Goal: Information Seeking & Learning: Check status

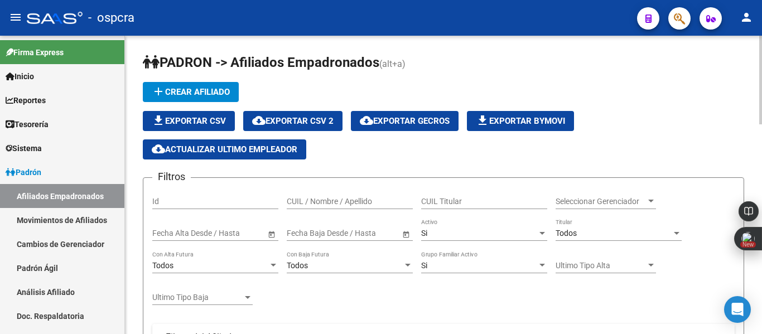
click at [748, 11] on div "menu - ospcra person Firma Express Inicio Calendario SSS Instructivos Contacto …" at bounding box center [381, 167] width 762 height 334
click at [620, 195] on div "Seleccionar Gerenciador Seleccionar Gerenciador" at bounding box center [605, 198] width 100 height 22
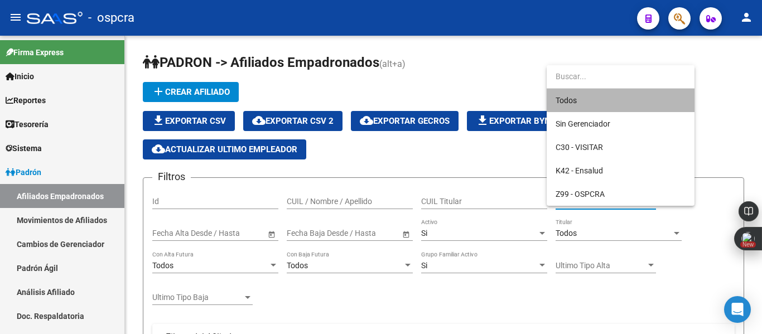
click at [670, 98] on span "Todos" at bounding box center [620, 100] width 130 height 23
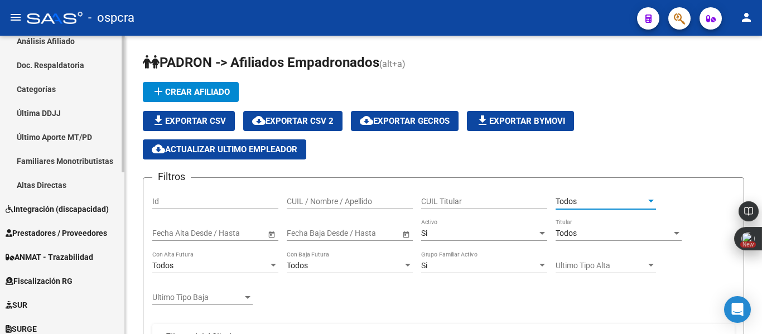
scroll to position [354, 0]
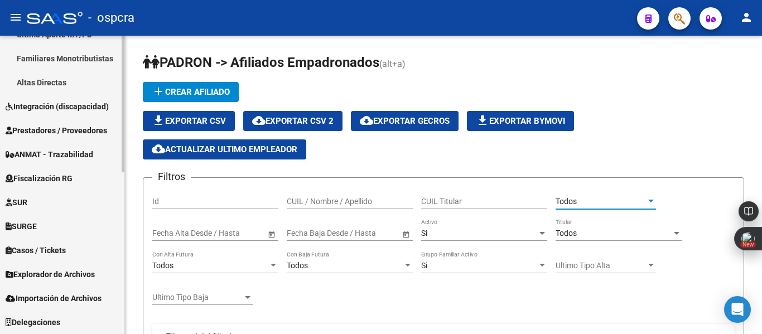
click at [120, 307] on div "Firma Express Inicio Calendario SSS Instructivos Contacto OS Reportes Ingresos …" at bounding box center [63, 8] width 127 height 652
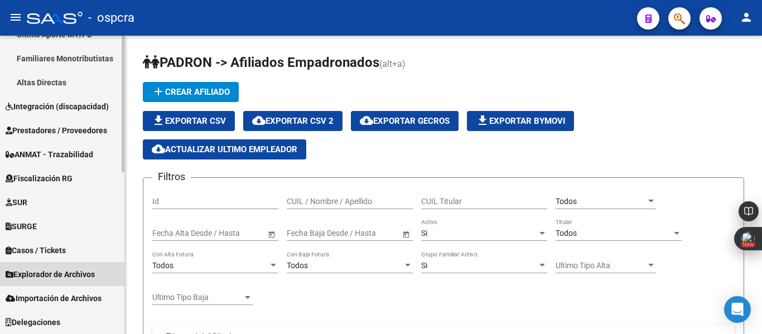
click at [62, 272] on span "Explorador de Archivos" at bounding box center [50, 274] width 89 height 12
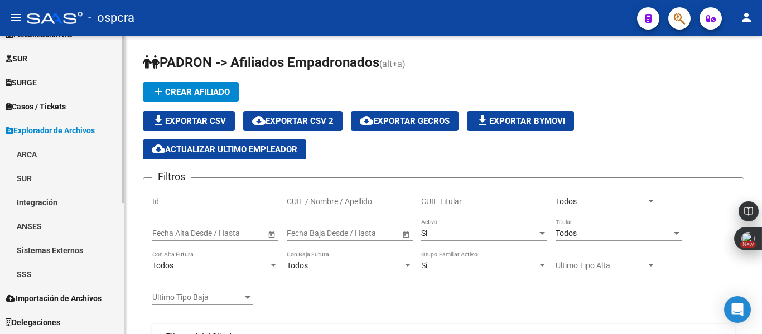
scroll to position [234, 0]
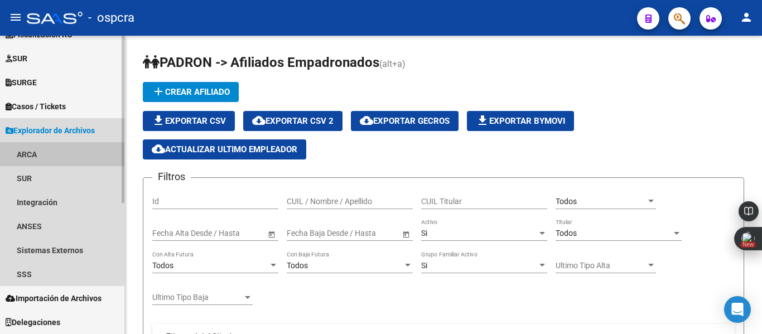
click at [33, 152] on link "ARCA" at bounding box center [62, 154] width 124 height 24
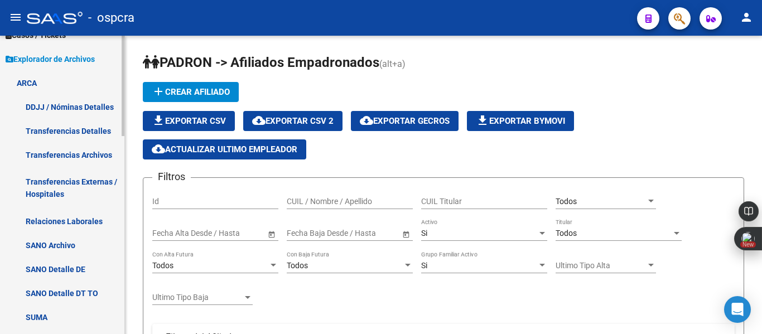
scroll to position [315, 0]
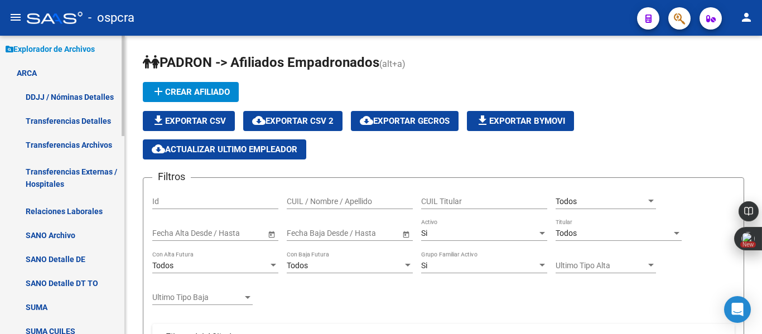
click at [125, 209] on mat-sidenav-container "Firma Express Inicio Calendario SSS Instructivos Contacto OS Reportes Ingresos …" at bounding box center [381, 185] width 762 height 298
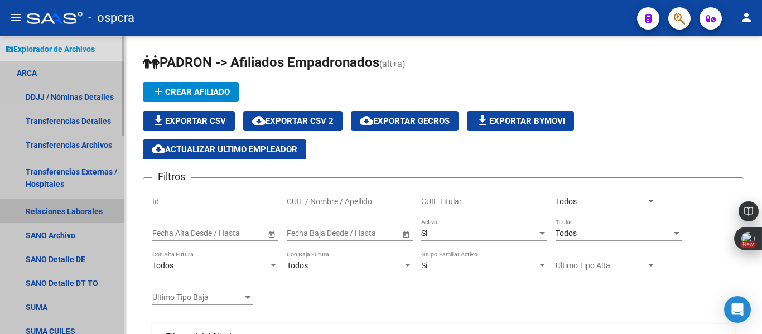
click at [93, 210] on link "Relaciones Laborales" at bounding box center [62, 211] width 124 height 24
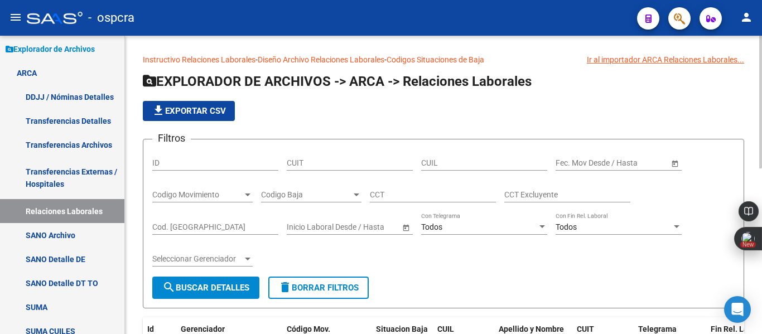
click at [251, 190] on div at bounding box center [248, 194] width 10 height 9
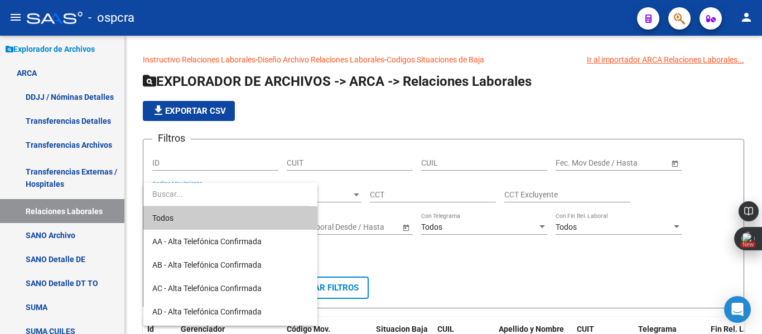
click at [367, 196] on div at bounding box center [381, 167] width 762 height 334
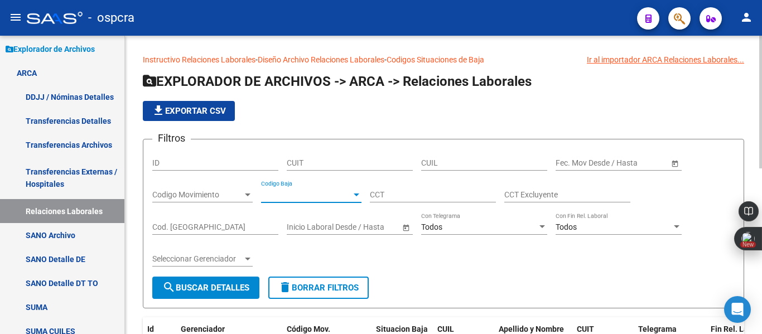
click at [349, 196] on span "Codigo Baja" at bounding box center [306, 194] width 90 height 9
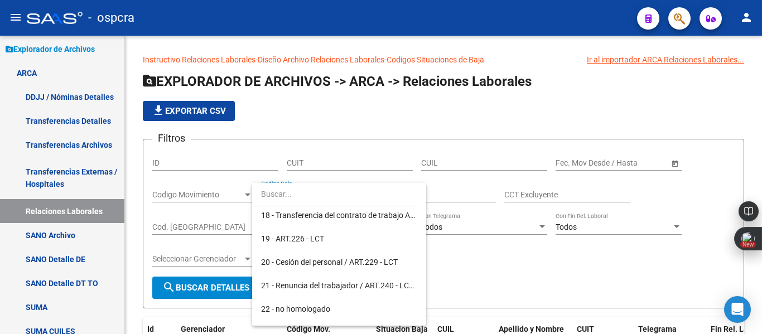
scroll to position [468, 0]
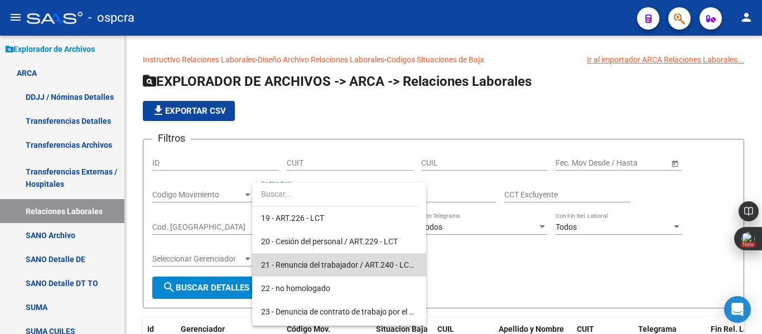
click at [374, 259] on span "21 - Renuncia del trabajador / ART.240 - LCT / ART.64 Inc.a) L22248 y otras" at bounding box center [339, 264] width 156 height 23
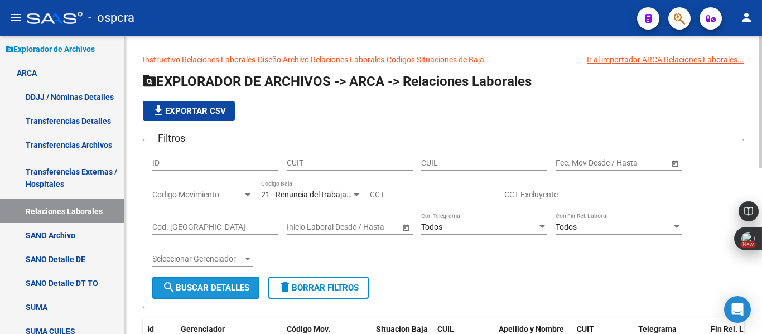
click at [219, 294] on button "search Buscar Detalles" at bounding box center [205, 288] width 107 height 22
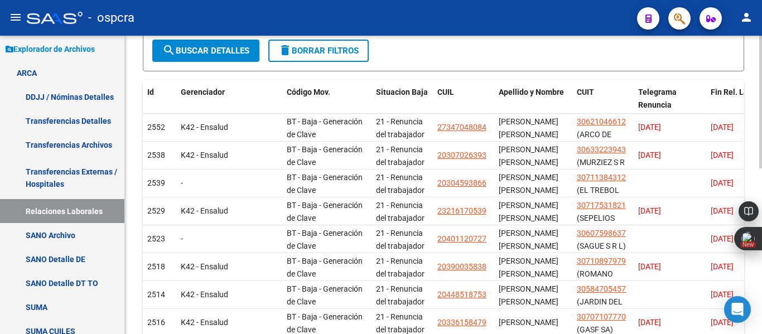
scroll to position [372, 0]
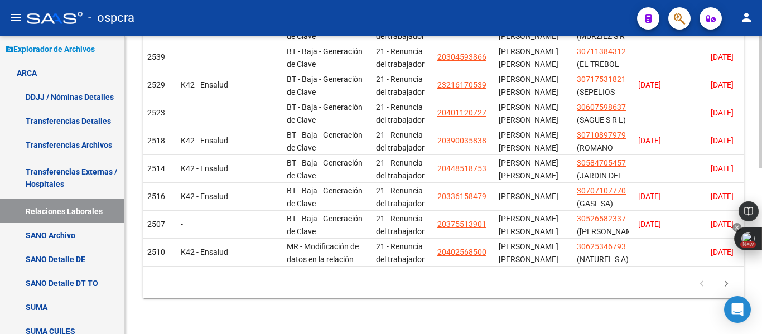
click at [760, 245] on body "menu - ospcra person Firma Express Inicio Calendario SSS Instructivos Contacto …" at bounding box center [381, 167] width 762 height 334
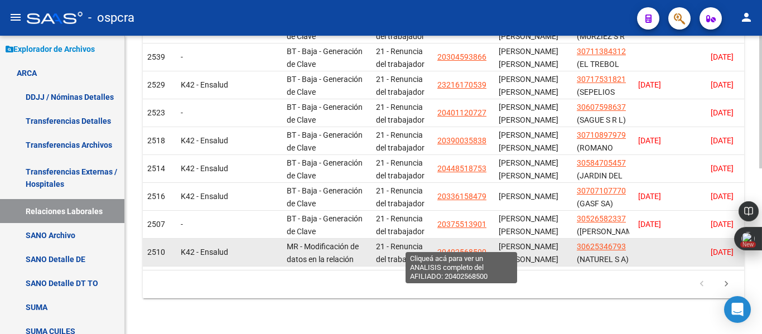
click at [466, 248] on span "20402568500" at bounding box center [461, 252] width 49 height 9
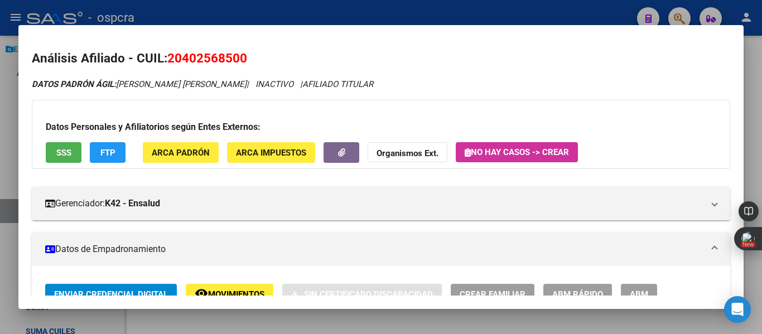
click at [60, 141] on div "Datos Personales y Afiliatorios según Entes Externos: SSS FTP ARCA Padrón ARCA …" at bounding box center [381, 134] width 698 height 69
click at [62, 148] on span "SSS" at bounding box center [63, 153] width 15 height 10
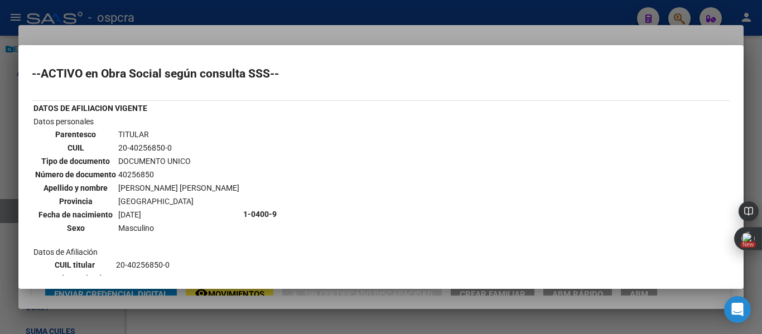
click at [377, 51] on mat-dialog-container "--ACTIVO en Obra Social según consulta SSS-- DATOS DE AFILIACION VIGENTE Datos …" at bounding box center [380, 167] width 725 height 244
click at [381, 36] on div at bounding box center [381, 167] width 762 height 334
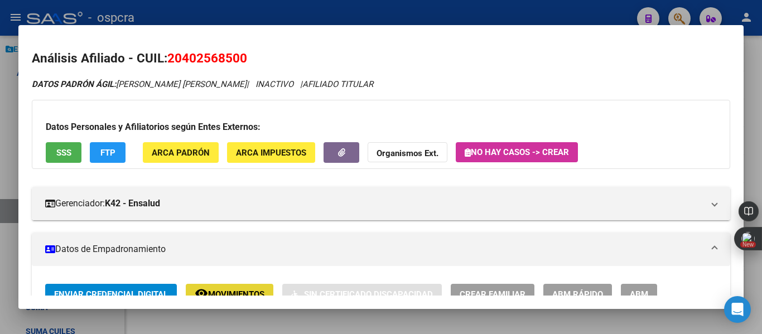
click at [241, 291] on span "Movimientos" at bounding box center [236, 294] width 56 height 10
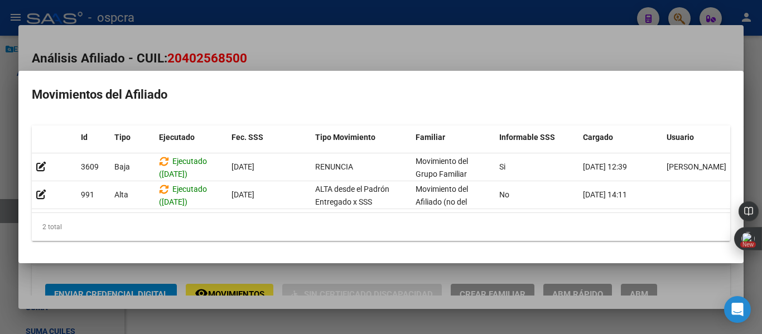
click at [411, 38] on div at bounding box center [381, 167] width 762 height 334
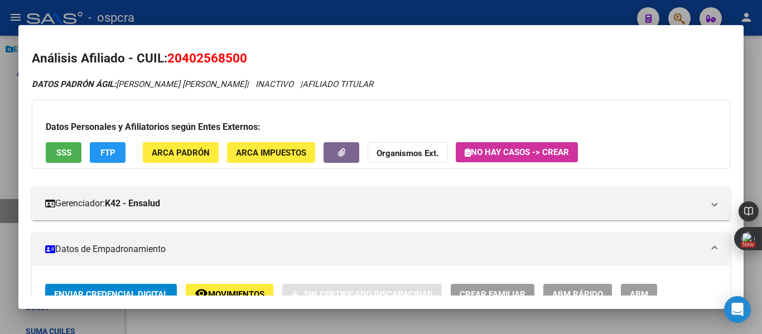
scroll to position [9, 0]
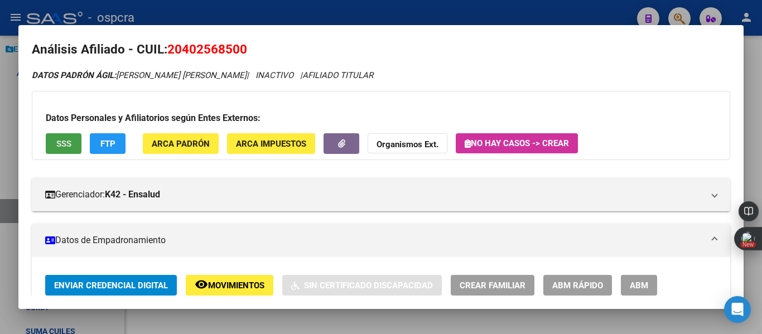
click at [66, 143] on span "SSS" at bounding box center [63, 144] width 15 height 10
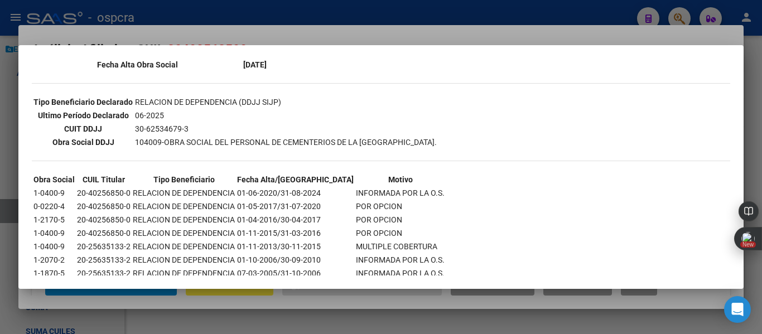
scroll to position [297, 0]
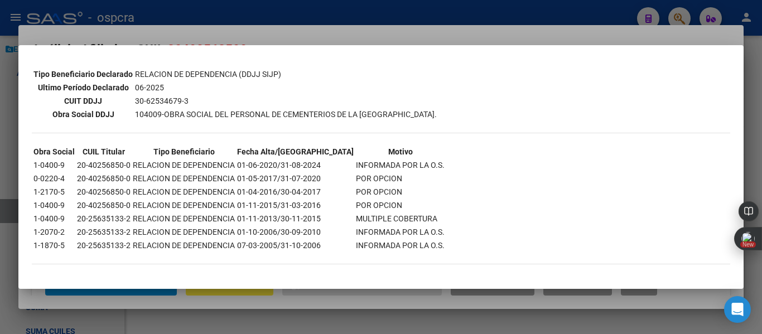
click at [468, 297] on div at bounding box center [381, 167] width 762 height 334
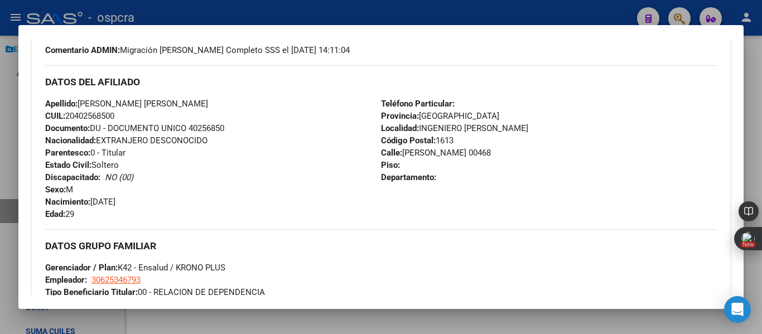
scroll to position [778, 0]
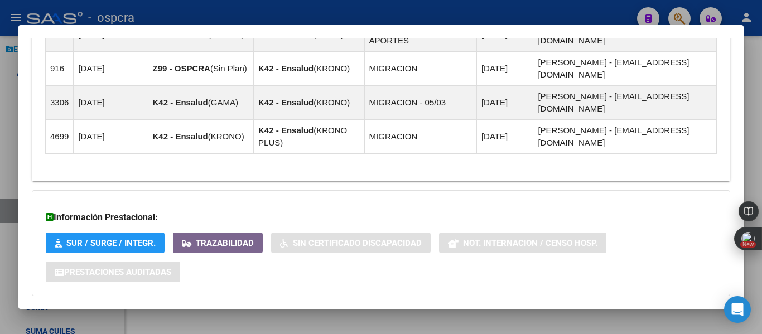
click at [255, 313] on span "Aportes y Contribuciones del Afiliado: 20402568500" at bounding box center [166, 318] width 209 height 11
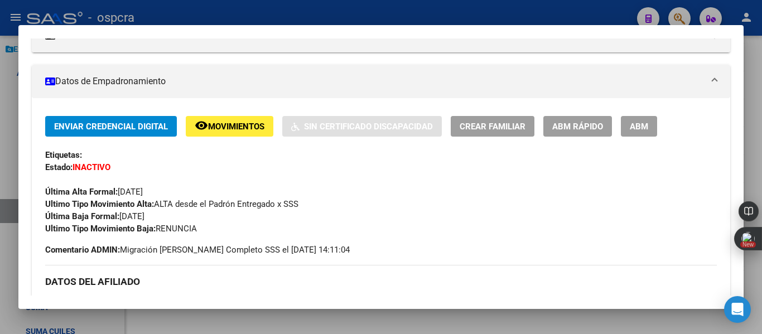
scroll to position [0, 0]
